Goal: Answer question/provide support

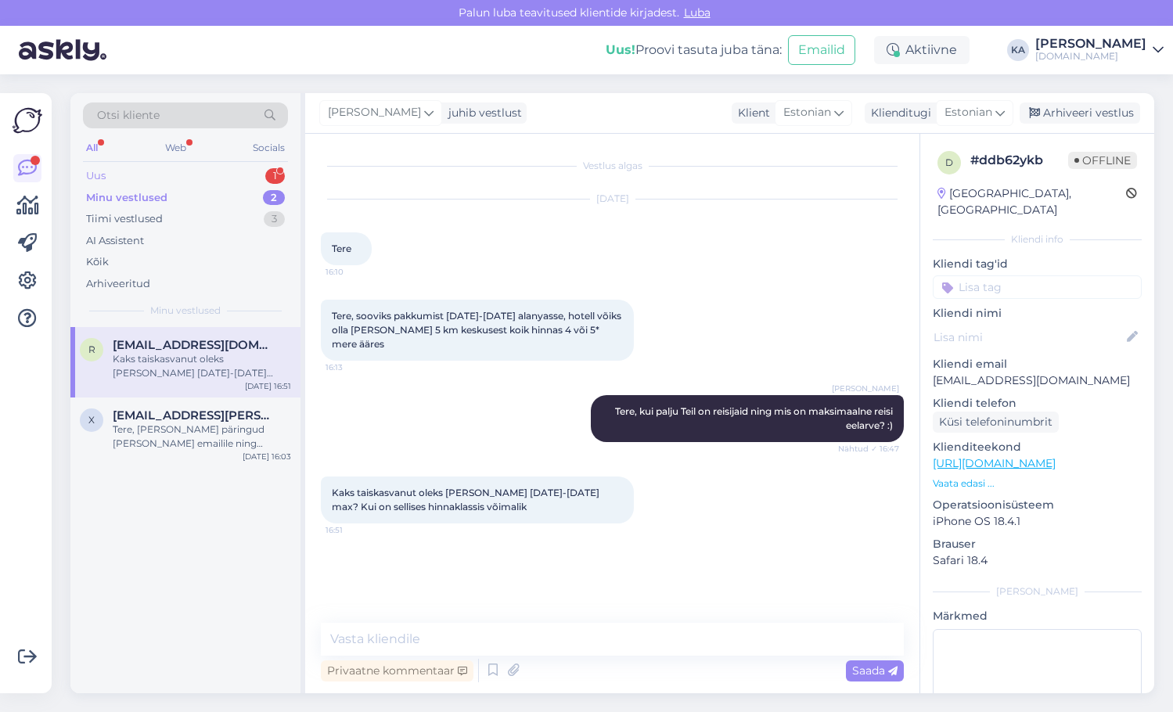
click at [141, 174] on div "Uus 1" at bounding box center [185, 176] width 205 height 22
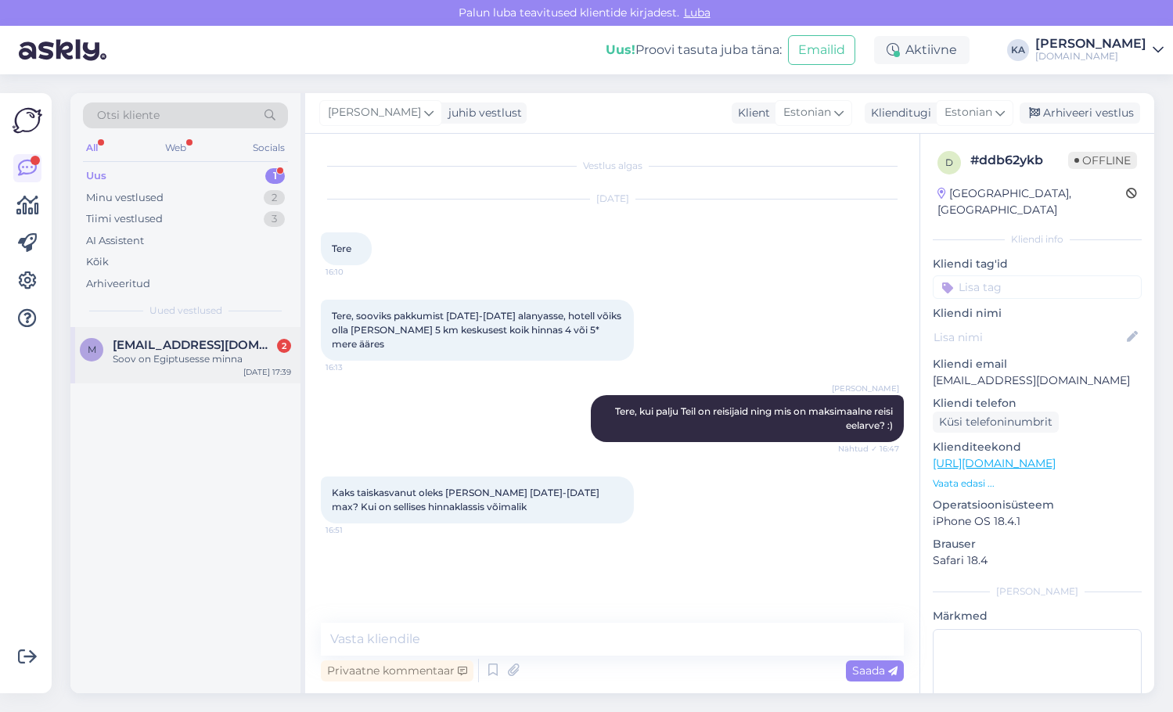
click at [149, 354] on div "Soov on Egiptusesse minna" at bounding box center [202, 359] width 178 height 14
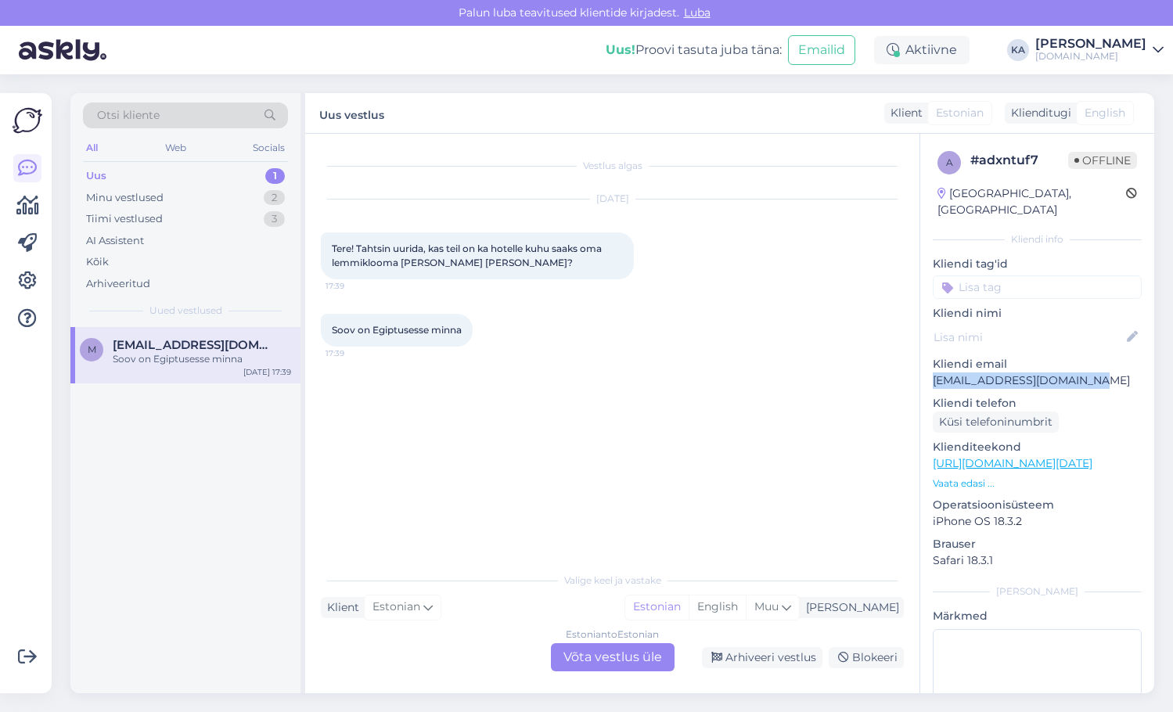
drag, startPoint x: 1007, startPoint y: 367, endPoint x: 922, endPoint y: 367, distance: 85.3
click at [922, 367] on div "a # adxntuf7 Offline [GEOGRAPHIC_DATA], [GEOGRAPHIC_DATA] Kliendi info Kliendi …" at bounding box center [1037, 464] width 234 height 660
copy p "[EMAIL_ADDRESS][DOMAIN_NAME]"
click at [123, 200] on div "Minu vestlused" at bounding box center [124, 198] width 77 height 16
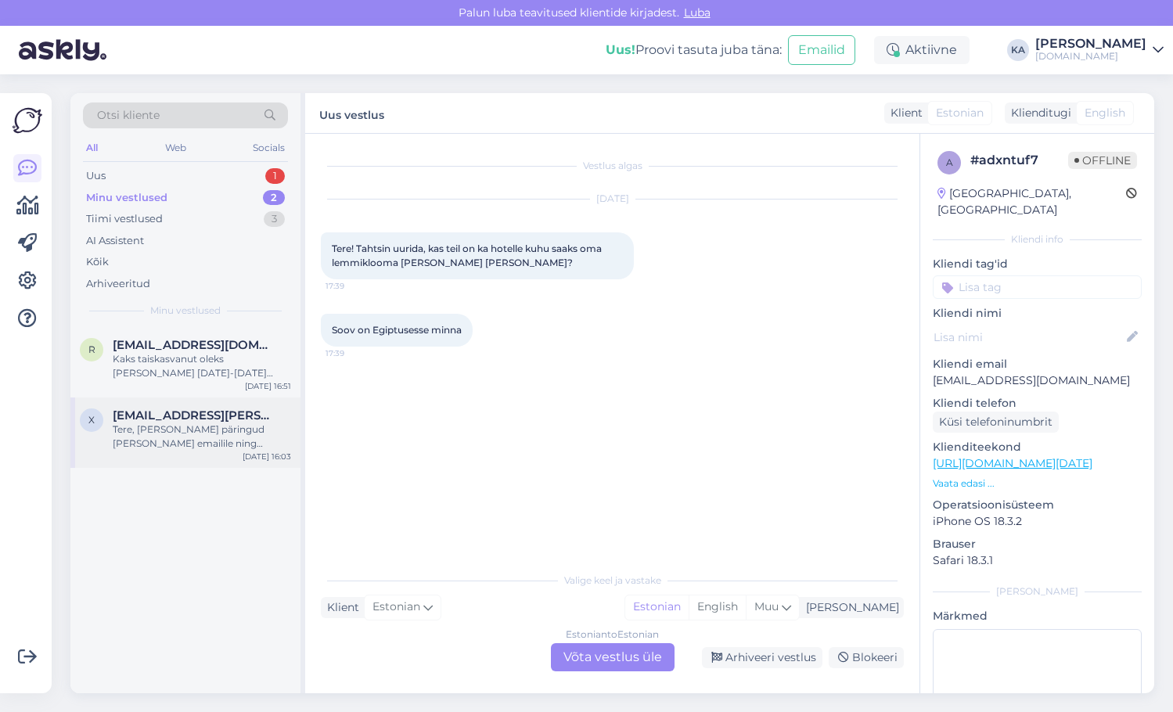
click at [175, 405] on div "x [EMAIL_ADDRESS][PERSON_NAME][DOMAIN_NAME] Tere, [PERSON_NAME] päringud [PERSO…" at bounding box center [185, 432] width 230 height 70
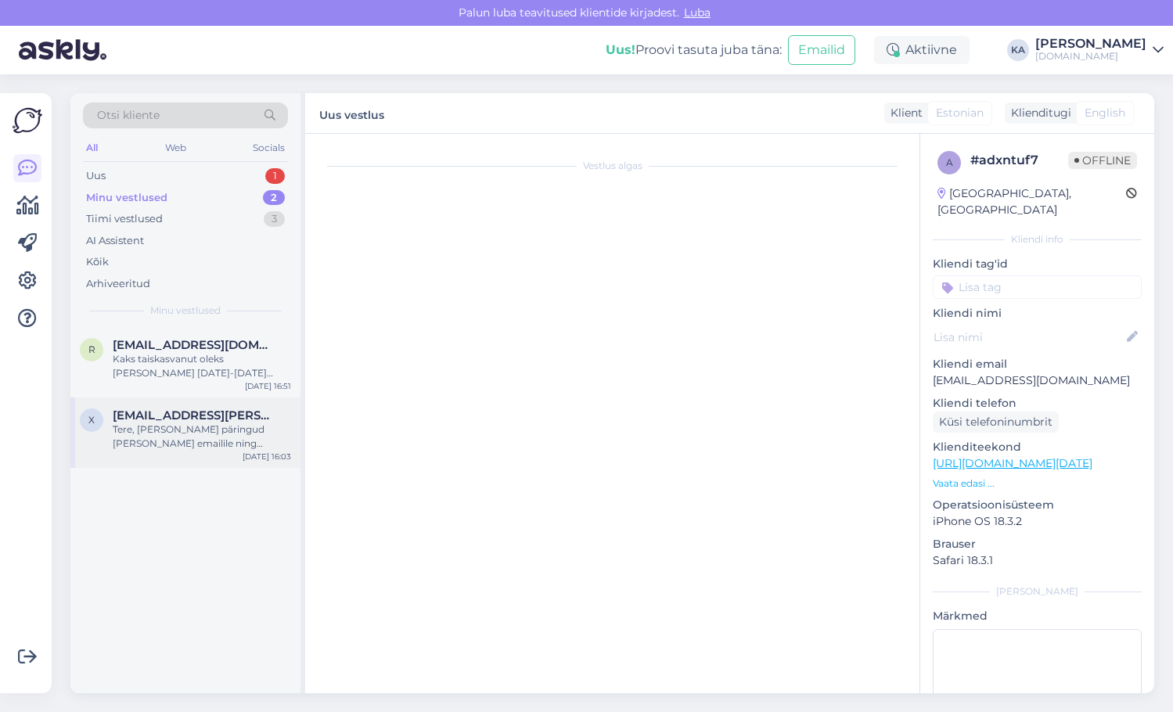
click at [230, 433] on div "Tere, [PERSON_NAME] päringud [PERSON_NAME] emailile ning vastame Teile esimesel…" at bounding box center [202, 437] width 178 height 28
click at [89, 426] on div "x" at bounding box center [91, 419] width 23 height 23
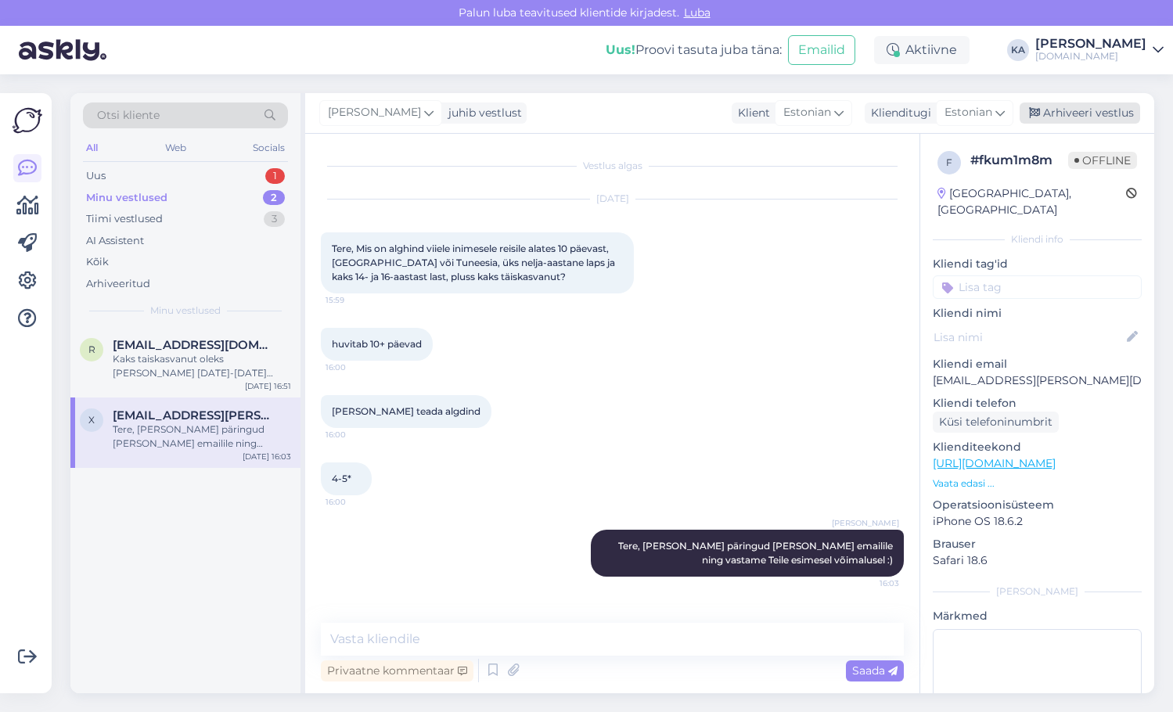
click at [1085, 113] on div "Arhiveeri vestlus" at bounding box center [1080, 113] width 121 height 21
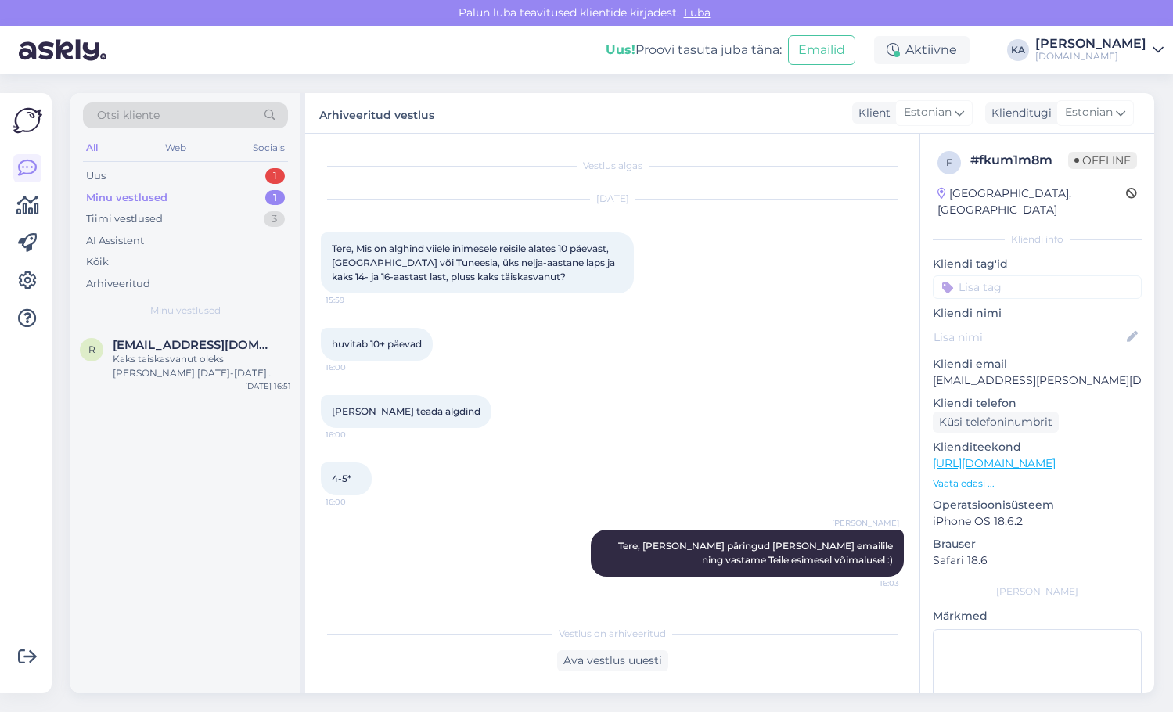
click at [152, 373] on div "Kaks taiskasvanut oleks [PERSON_NAME] [DATE]-[DATE] max? Kui on sellises hinnak…" at bounding box center [202, 366] width 178 height 28
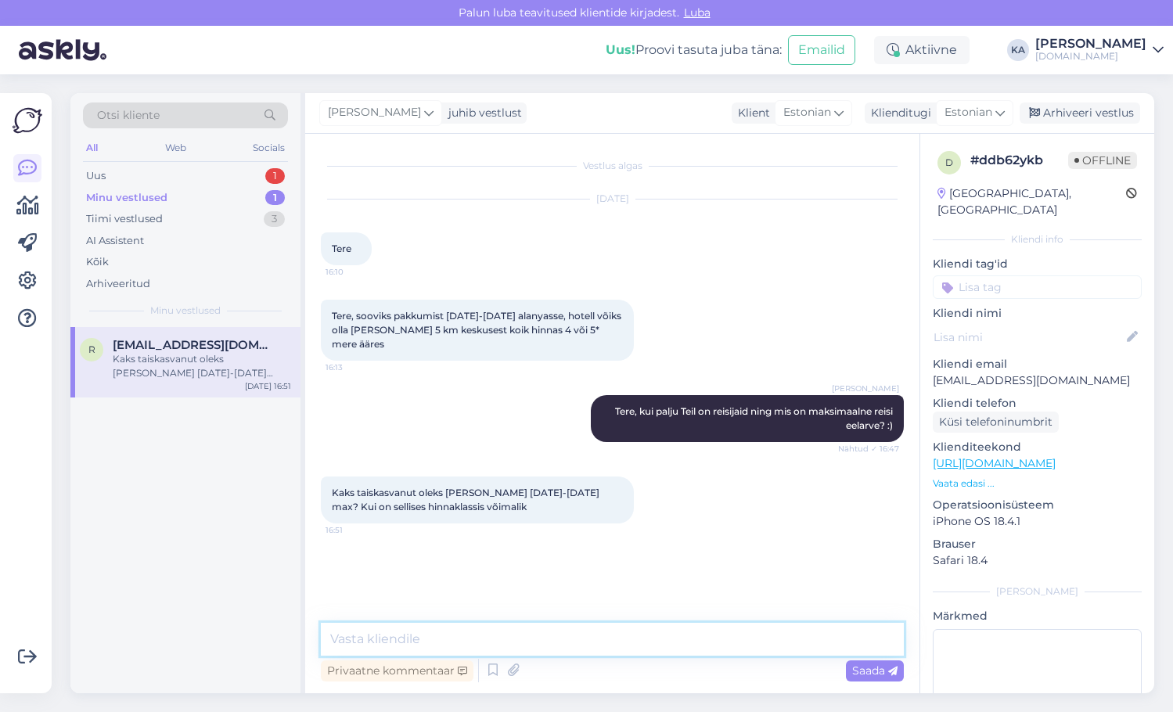
click at [423, 642] on textarea at bounding box center [612, 639] width 583 height 33
click at [426, 642] on textarea at bounding box center [612, 639] width 583 height 33
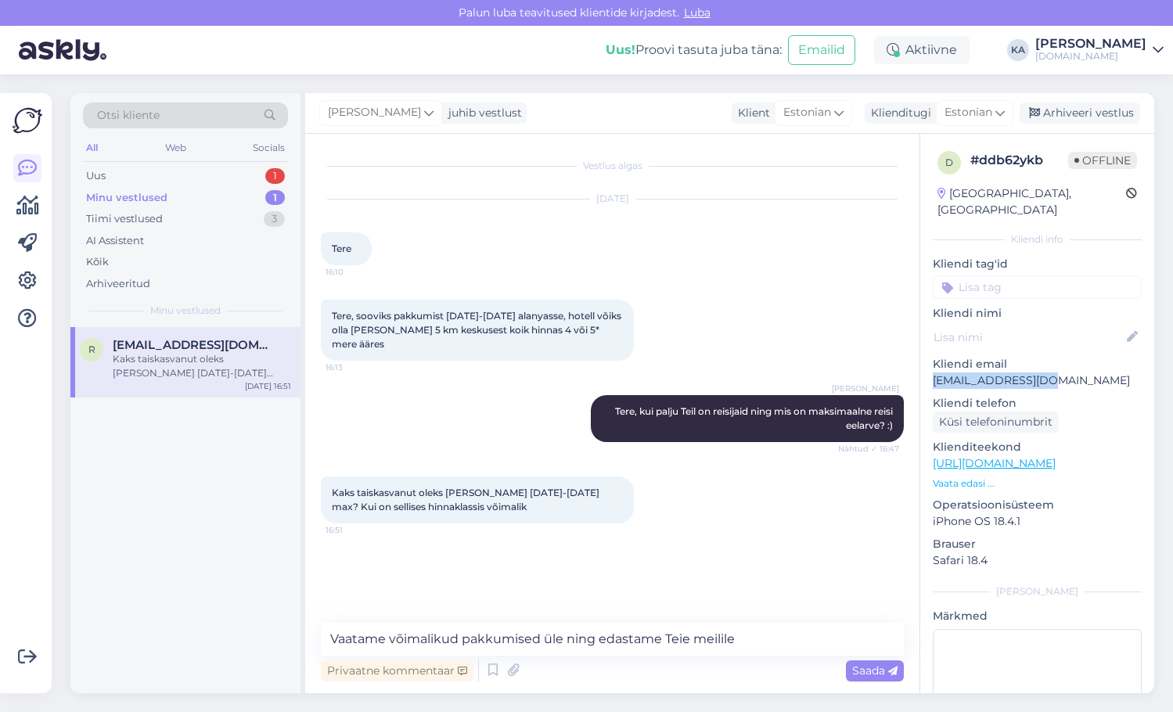
drag, startPoint x: 1034, startPoint y: 358, endPoint x: 806, endPoint y: 556, distance: 301.2
click at [928, 366] on div "d # ddb62ykb Offline [GEOGRAPHIC_DATA], [GEOGRAPHIC_DATA] Kliendi info Kliendi …" at bounding box center [1037, 464] width 234 height 660
copy p "[EMAIL_ADDRESS][DOMAIN_NAME]"
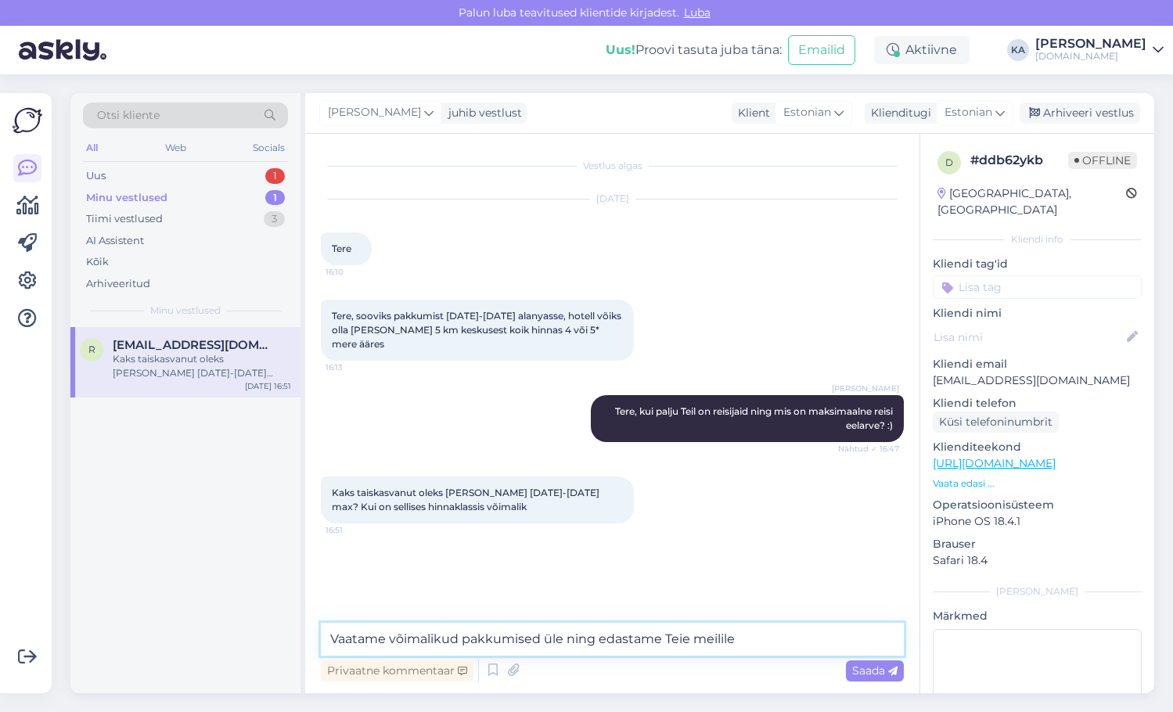
click at [762, 646] on textarea "Vaatame võimalikud pakkumised üle ning edastame Teie meilile" at bounding box center [612, 639] width 583 height 33
paste textarea "[EMAIL_ADDRESS][DOMAIN_NAME]"
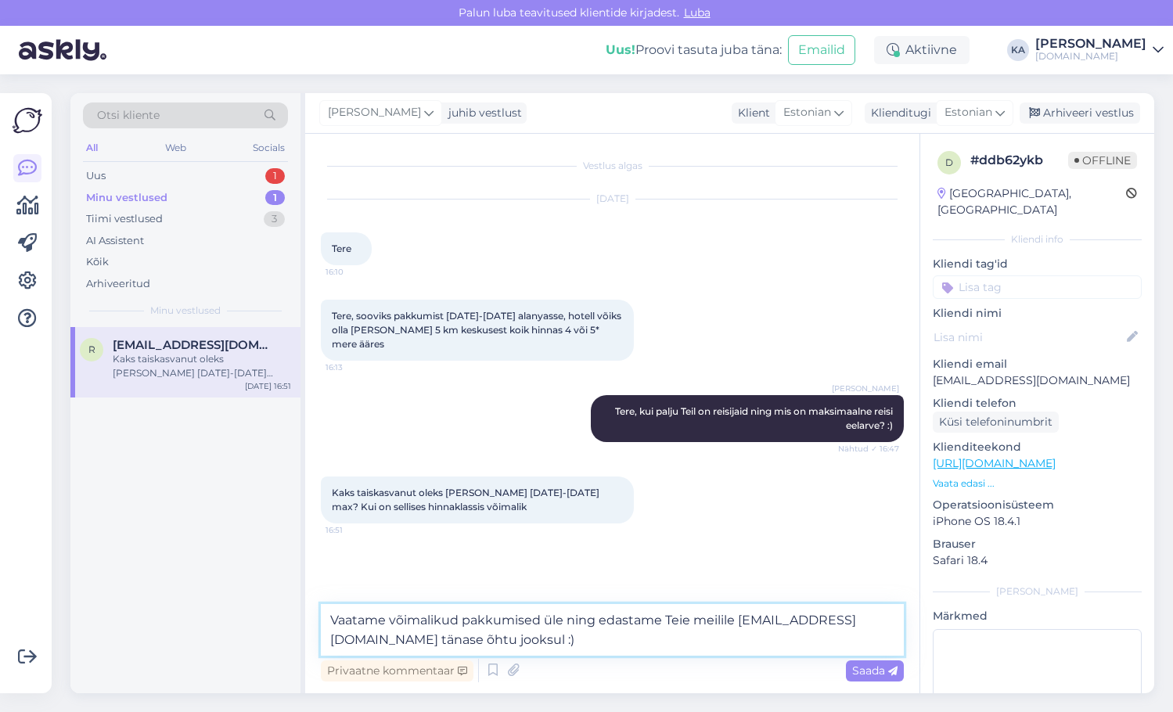
type textarea "Vaatame võimalikud pakkumised üle ning edastame Teie meilile [EMAIL_ADDRESS][DO…"
